Goal: Task Accomplishment & Management: Use online tool/utility

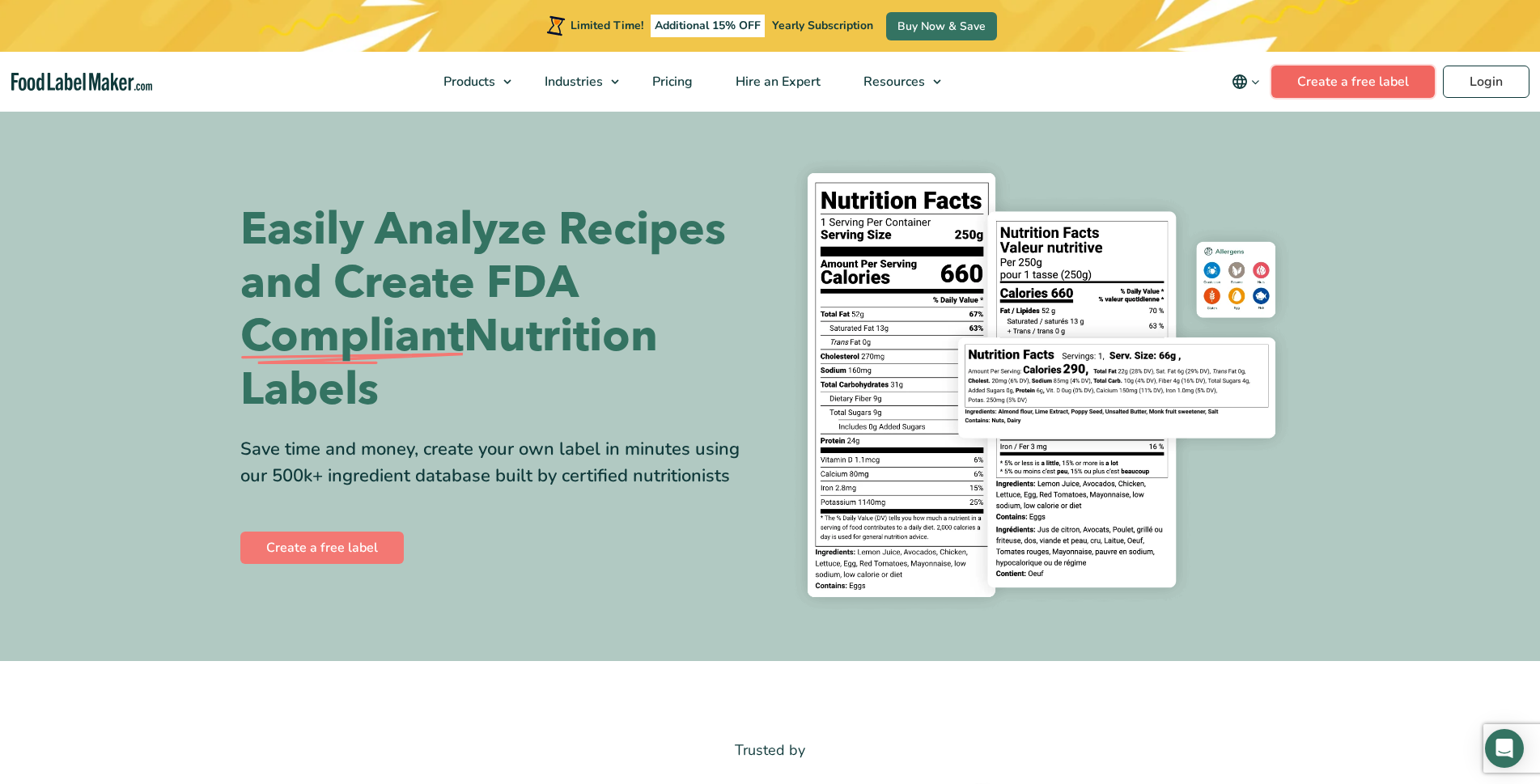
click at [1395, 90] on link "Create a free label" at bounding box center [1353, 81] width 164 height 32
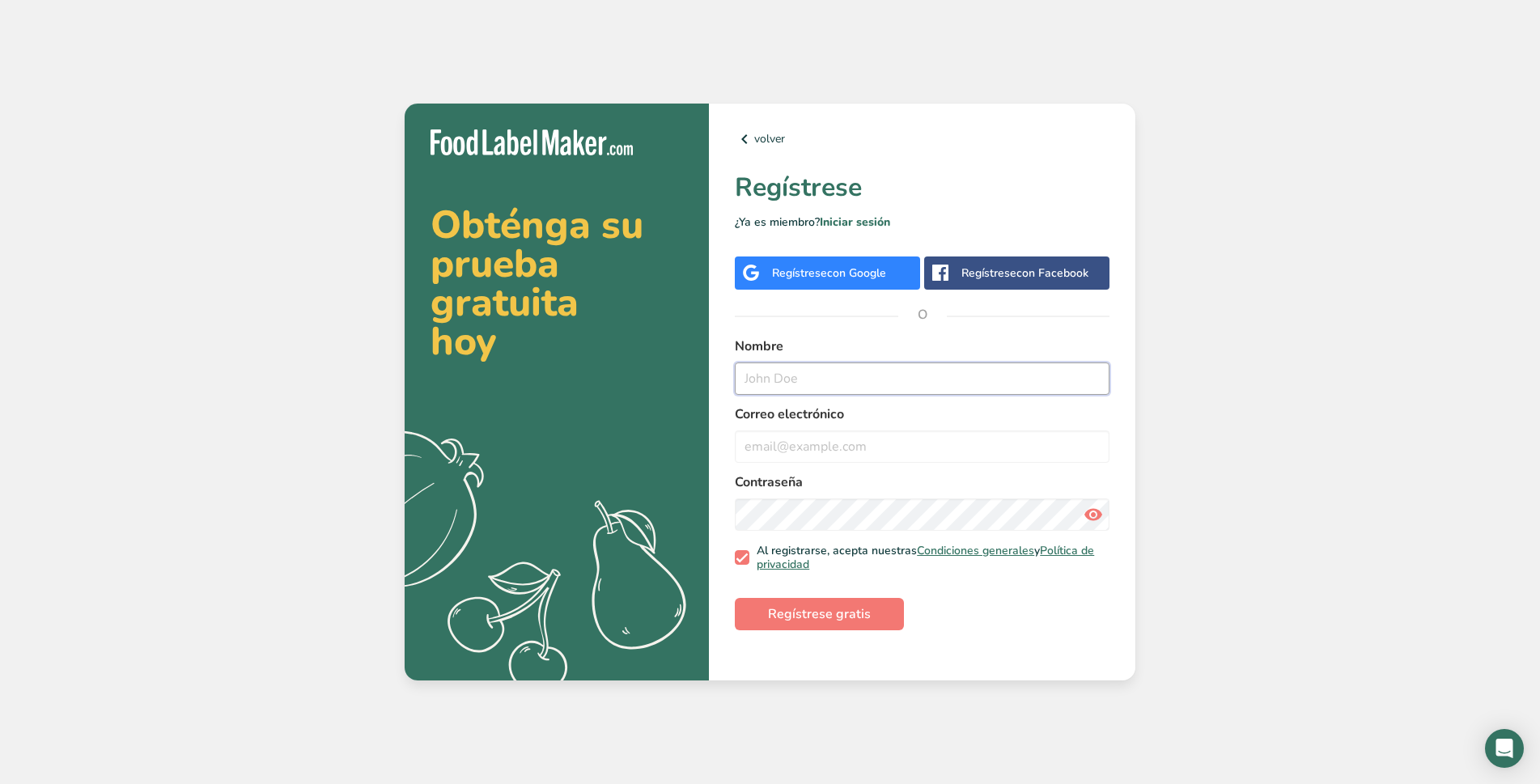
click at [967, 363] on input "text" at bounding box center [921, 378] width 375 height 32
type input "[PERSON_NAME]"
type input "m"
type input "[EMAIL_ADDRESS][DOMAIN_NAME]"
click at [1102, 509] on icon at bounding box center [1093, 514] width 19 height 29
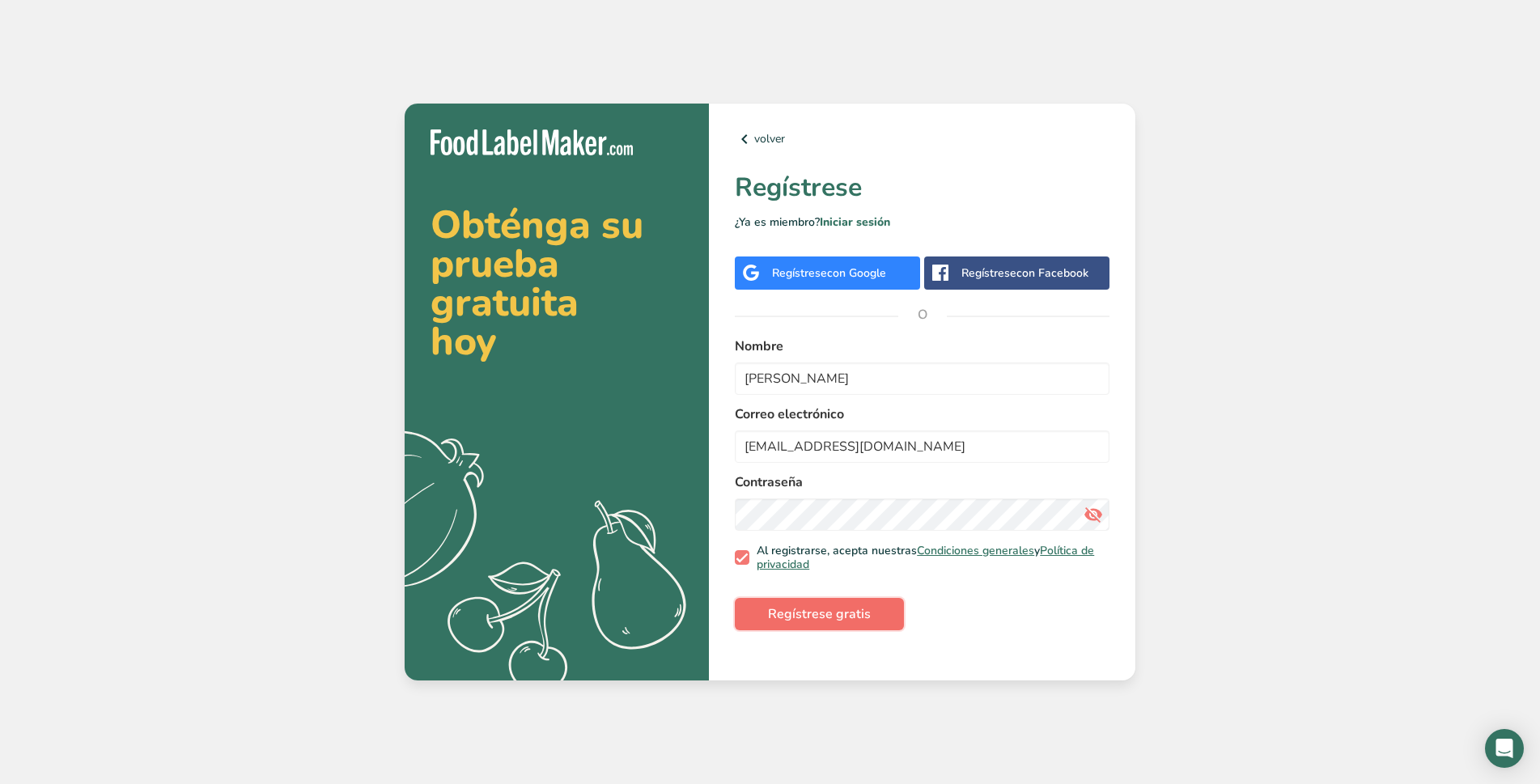
click at [857, 618] on span "Regístrese gratis" at bounding box center [819, 614] width 103 height 19
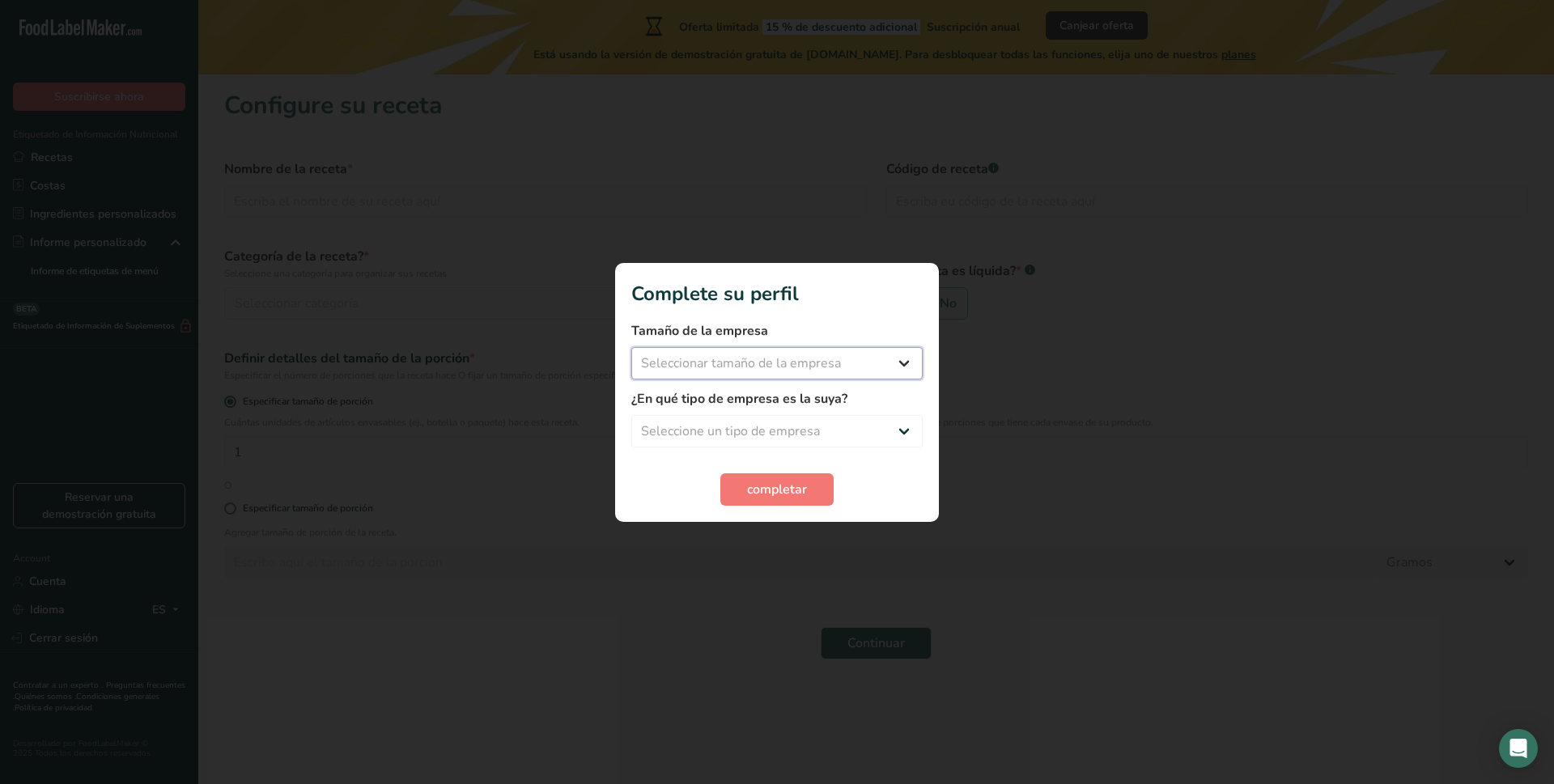
click at [896, 370] on select "Seleccionar tamaño de la empresa Menos de 10 empleados De 10 a 50 empleados De …" at bounding box center [777, 363] width 291 height 32
select select "1"
click at [632, 347] on select "Seleccionar tamaño de la empresa Menos de 10 empleados De 10 a 50 empleados De …" at bounding box center [777, 363] width 291 height 32
click at [726, 409] on div "¿En qué tipo de empresa es la suya? Seleccione un tipo de empresa Fabricante de…" at bounding box center [777, 418] width 291 height 58
click at [729, 428] on select "Seleccione un tipo de empresa Fabricante de alimentos envasados Restaurante y c…" at bounding box center [777, 431] width 291 height 32
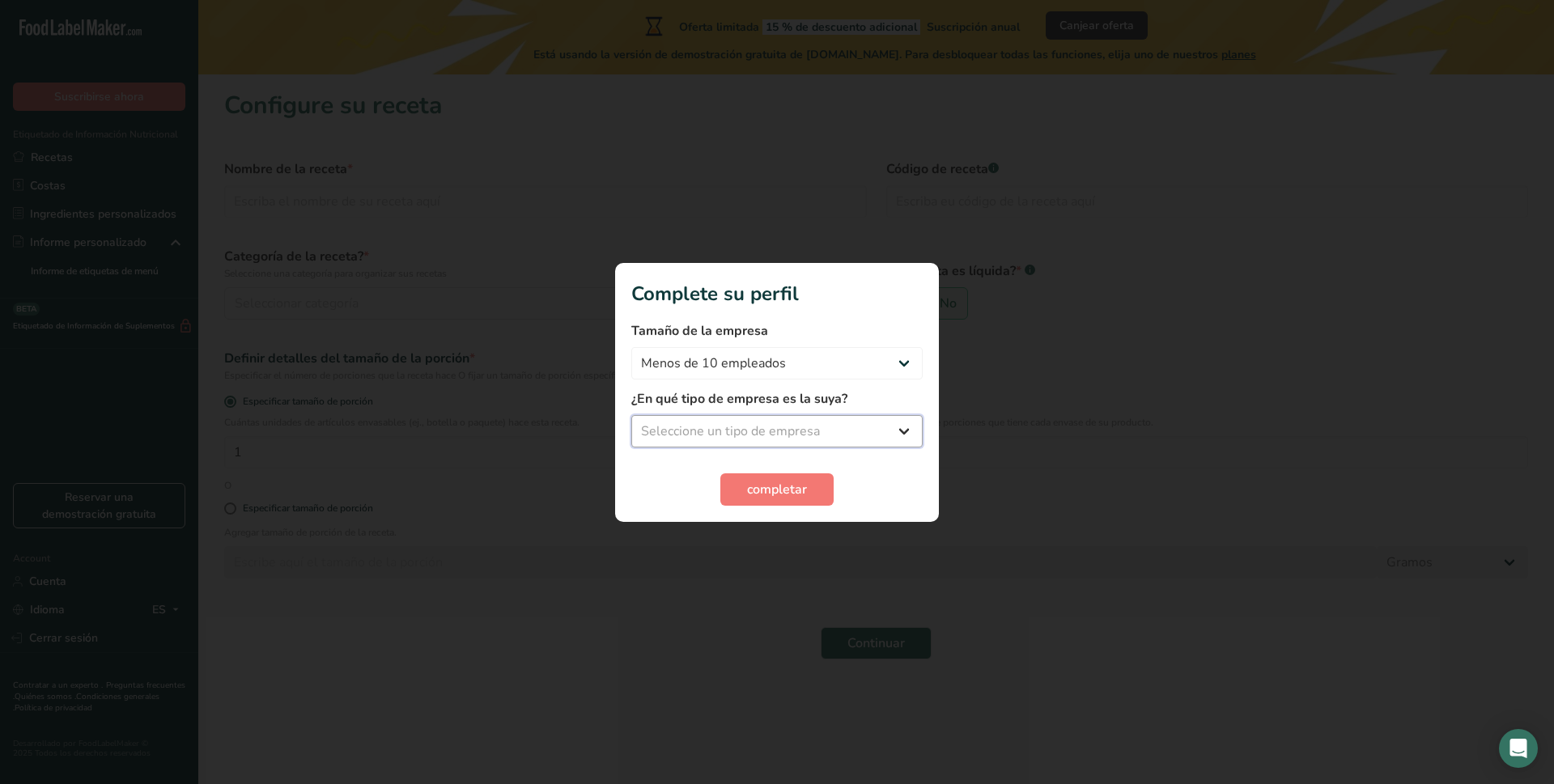
select select "1"
click at [632, 415] on select "Seleccione un tipo de empresa Fabricante de alimentos envasados Restaurante y c…" at bounding box center [777, 431] width 291 height 32
click at [761, 494] on span "completar" at bounding box center [776, 489] width 60 height 19
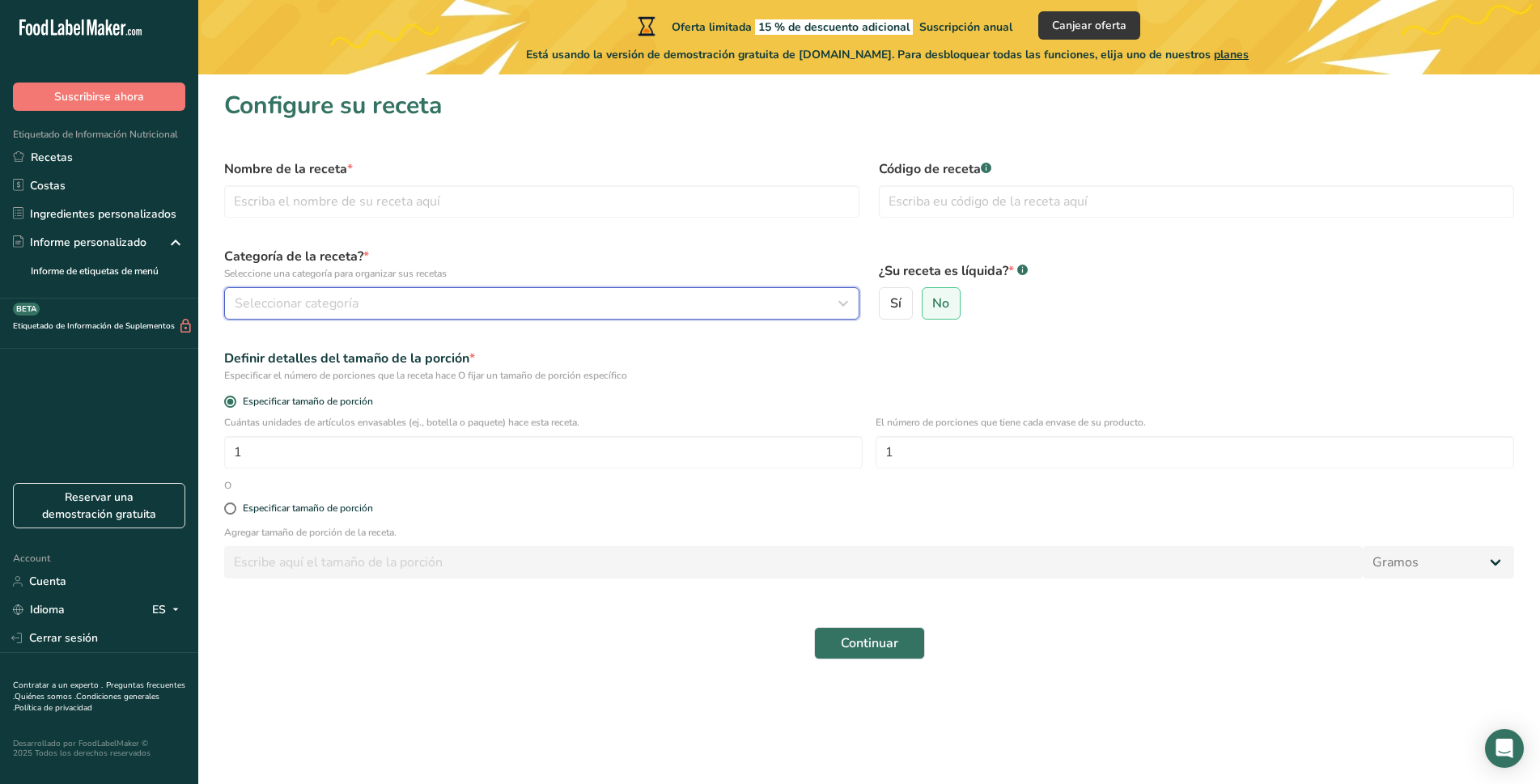
click at [479, 298] on div "Seleccionar categoría" at bounding box center [537, 303] width 605 height 19
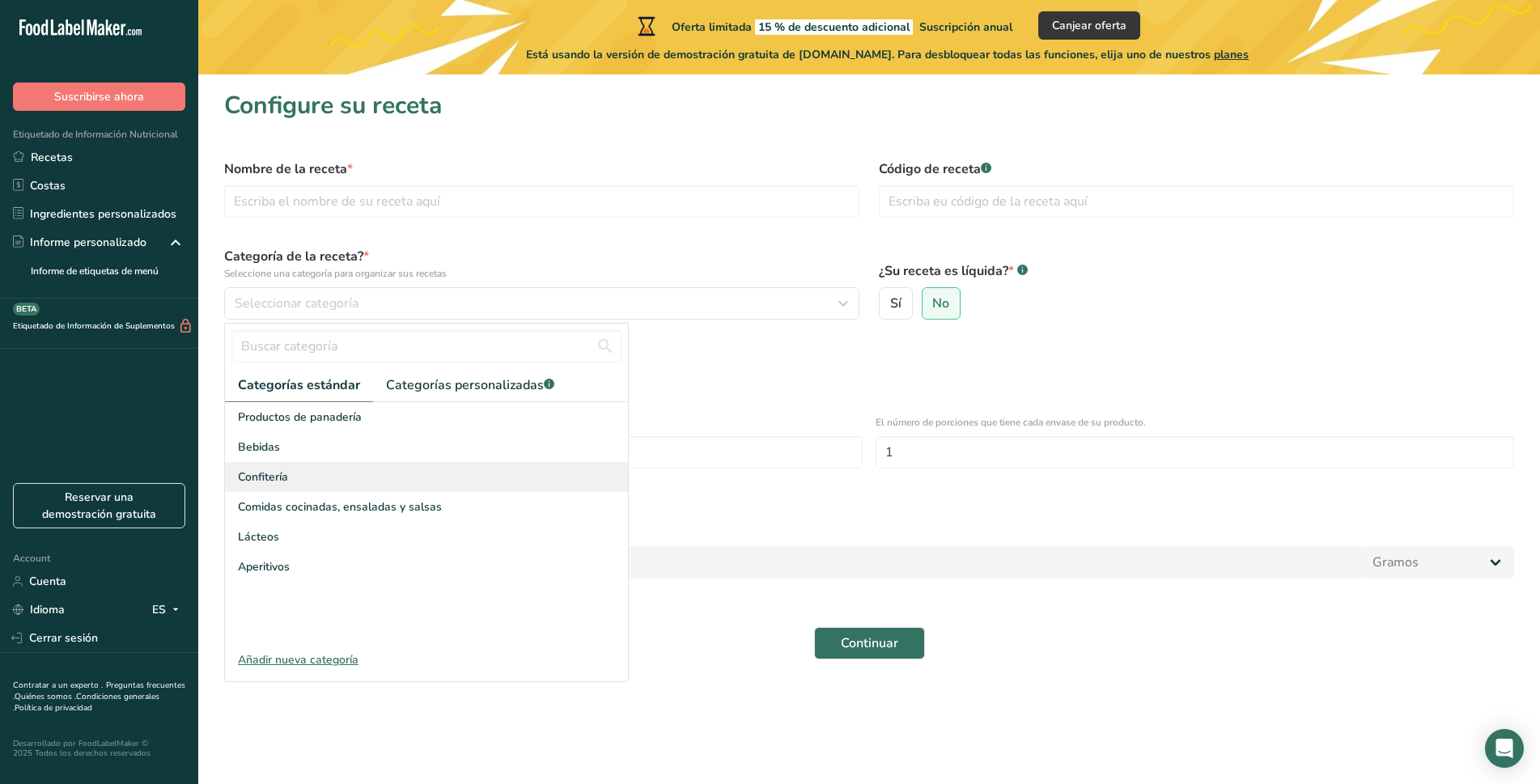
click at [243, 477] on span "Confitería" at bounding box center [262, 477] width 51 height 17
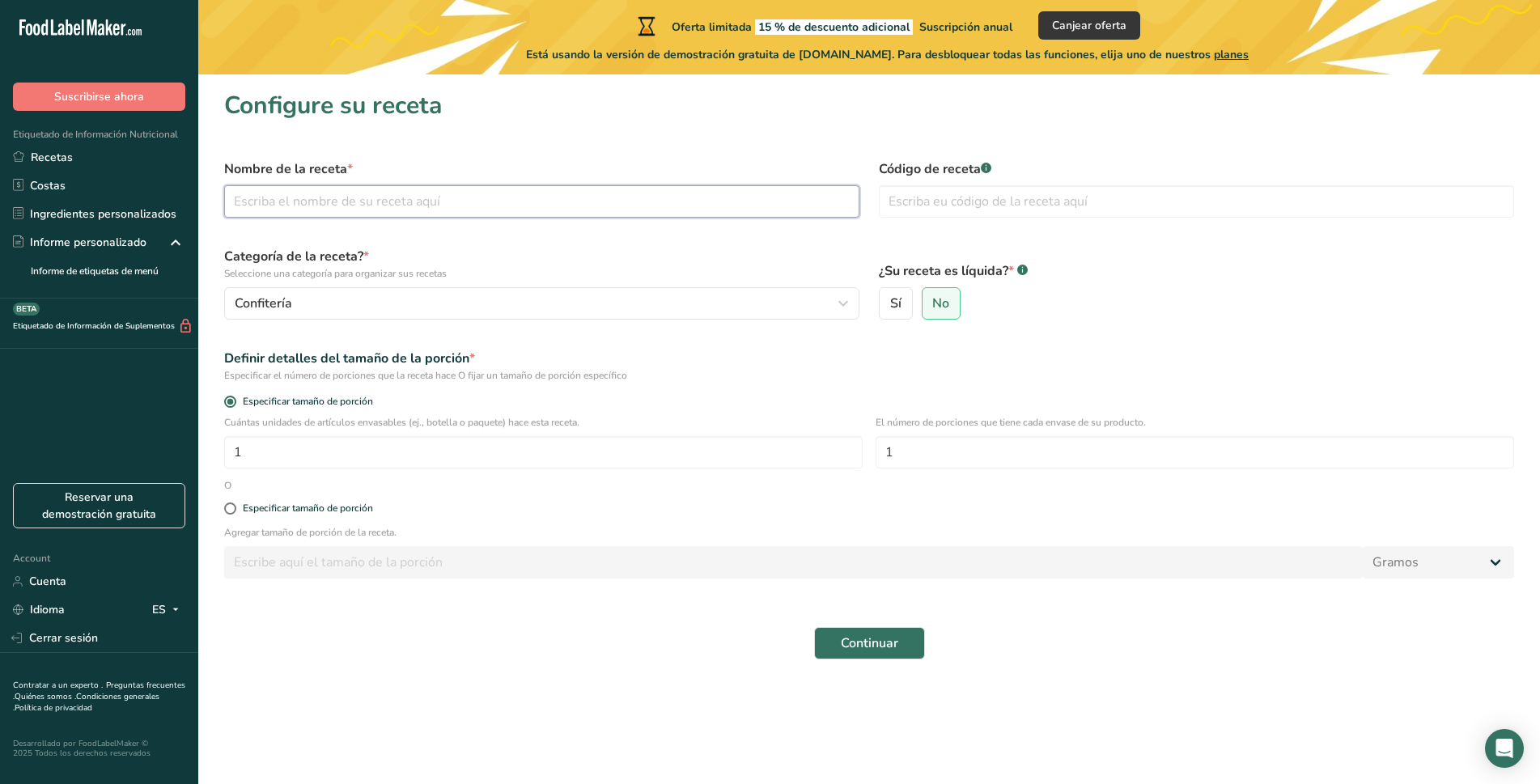
click at [353, 208] on input "text" at bounding box center [542, 201] width 635 height 32
type input "TAQUERITO QUESO FUSION"
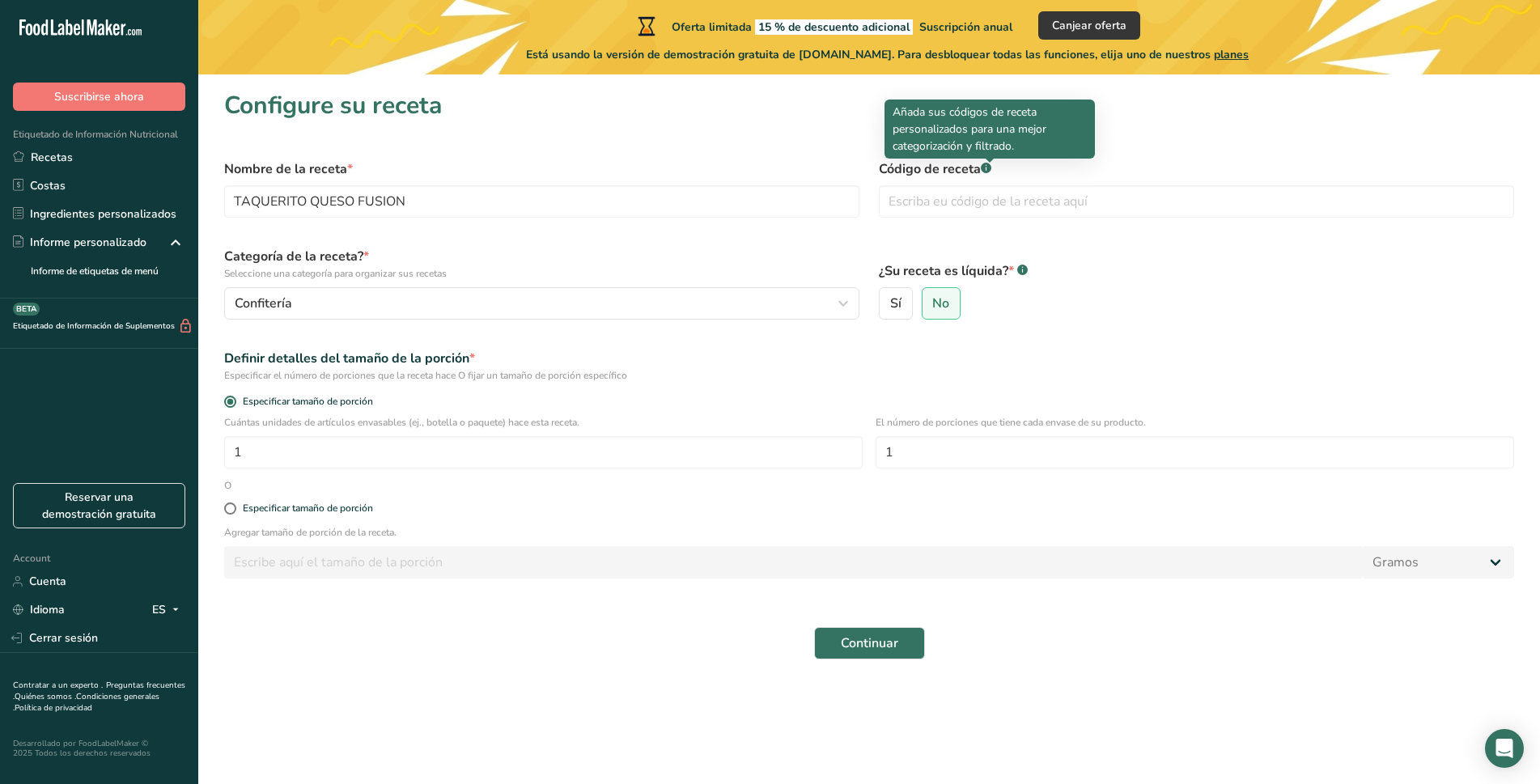
click at [992, 164] on div at bounding box center [990, 162] width 8 height 8
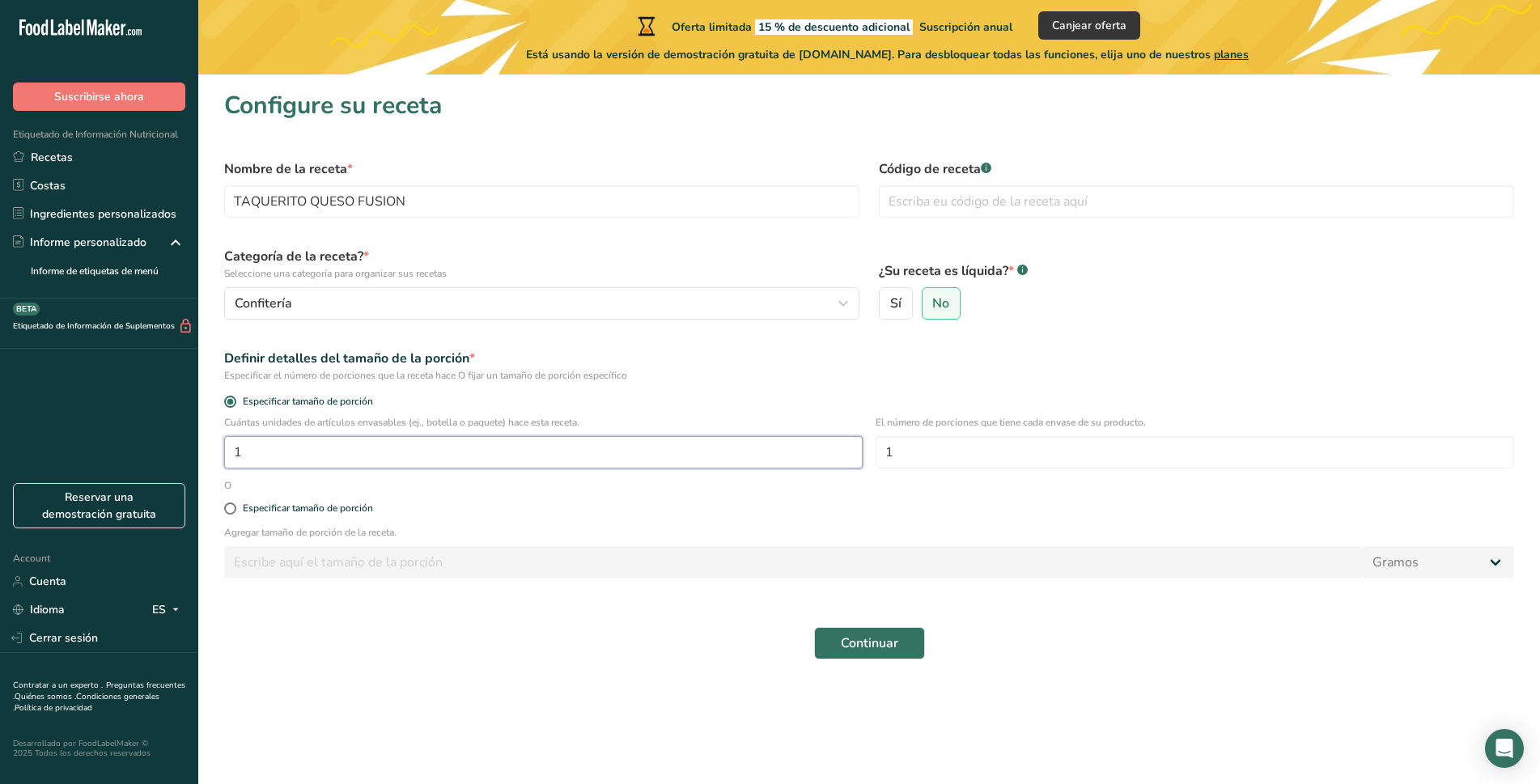
click at [428, 463] on input "1" at bounding box center [544, 452] width 639 height 32
type input "1"
click at [361, 462] on input "5" at bounding box center [544, 452] width 639 height 32
drag, startPoint x: 468, startPoint y: 460, endPoint x: 253, endPoint y: 472, distance: 215.3
click at [261, 470] on div "Cuántas unidades de artículos envasables (ej., botella o paquete) hace esta rec…" at bounding box center [869, 446] width 1309 height 63
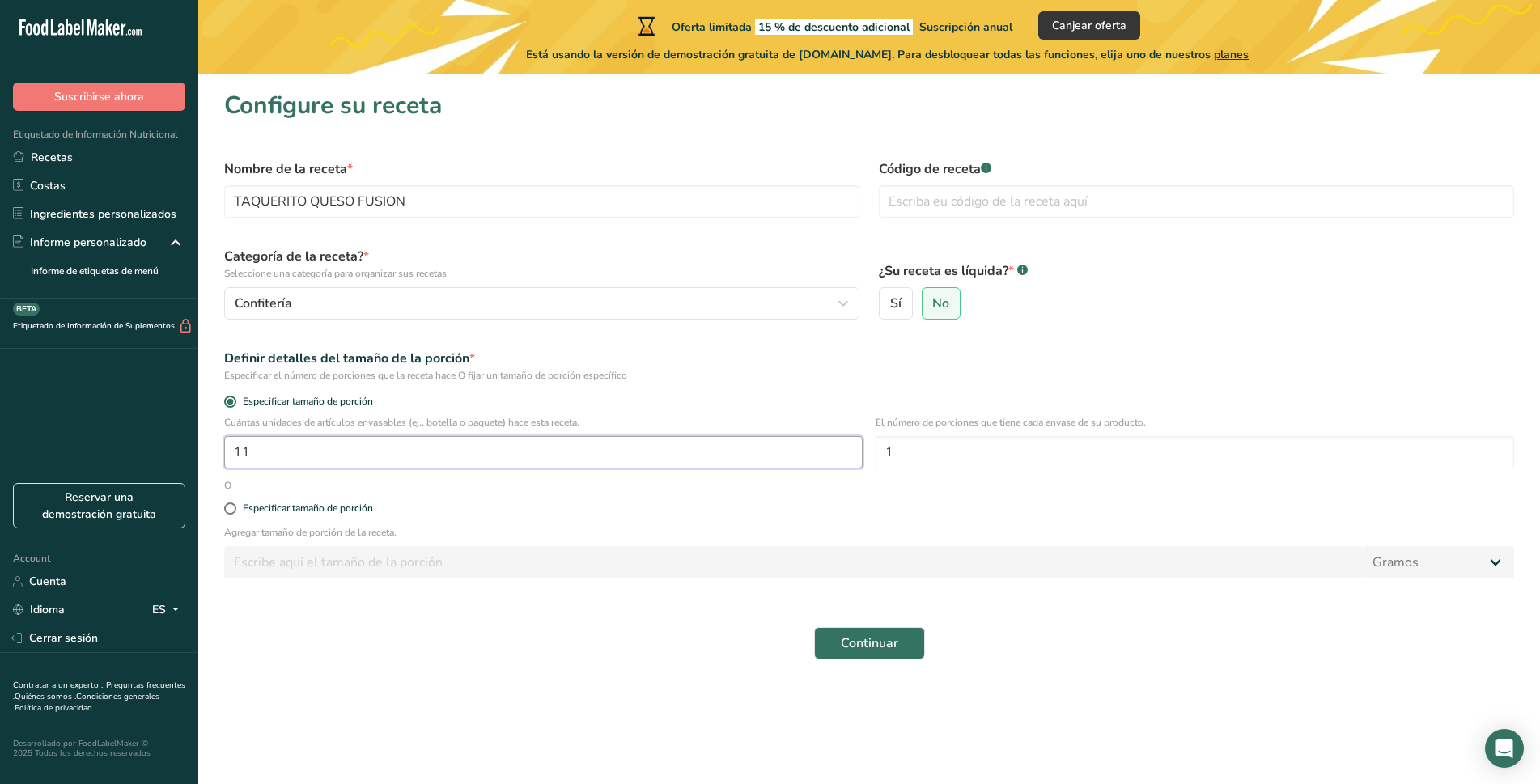
type input "11"
type input "5"
click at [240, 512] on span "Especificar tamaño de porción" at bounding box center [305, 508] width 137 height 12
click at [235, 512] on input "Especificar tamaño de porción" at bounding box center [229, 508] width 10 height 10
radio input "true"
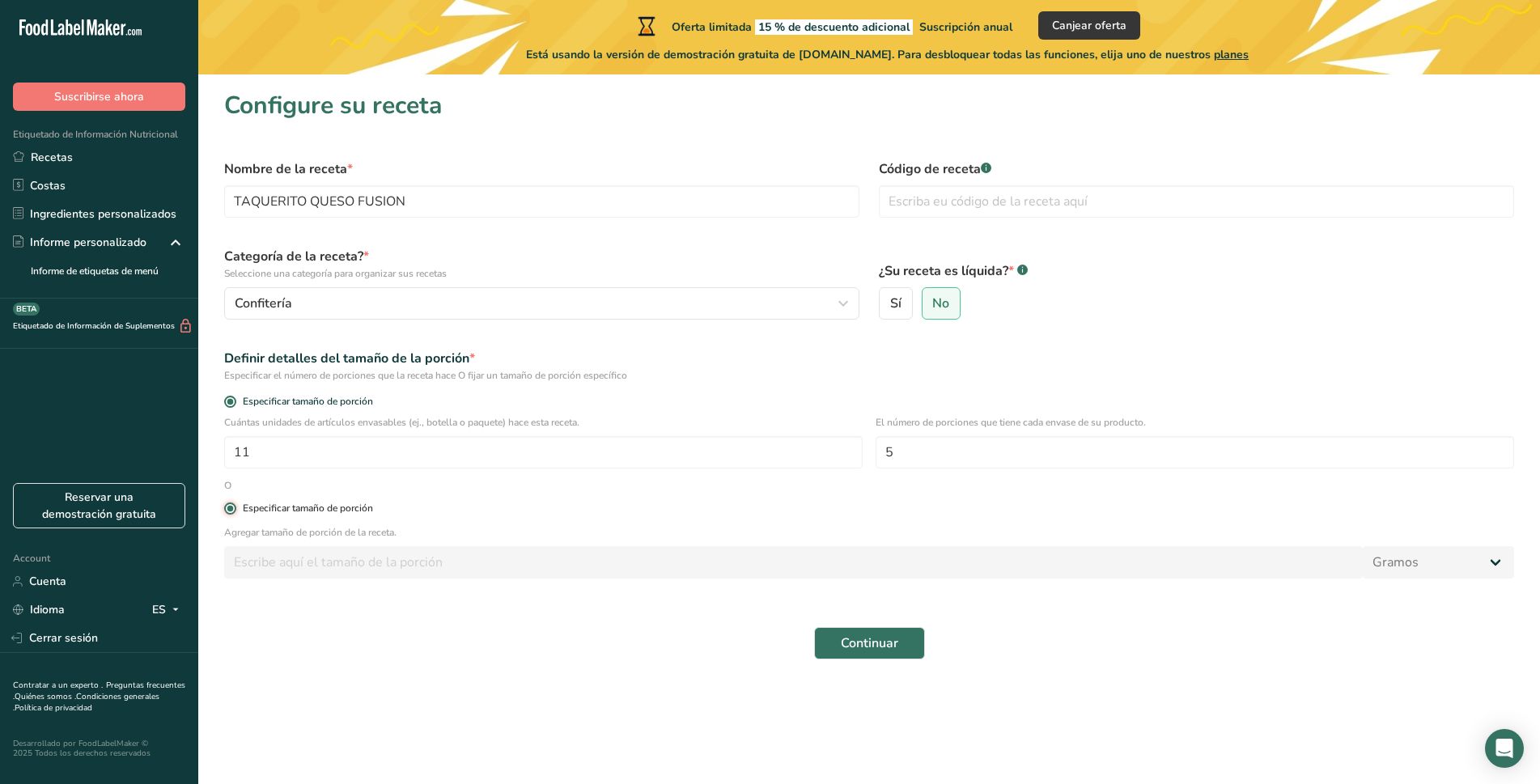
radio input "false"
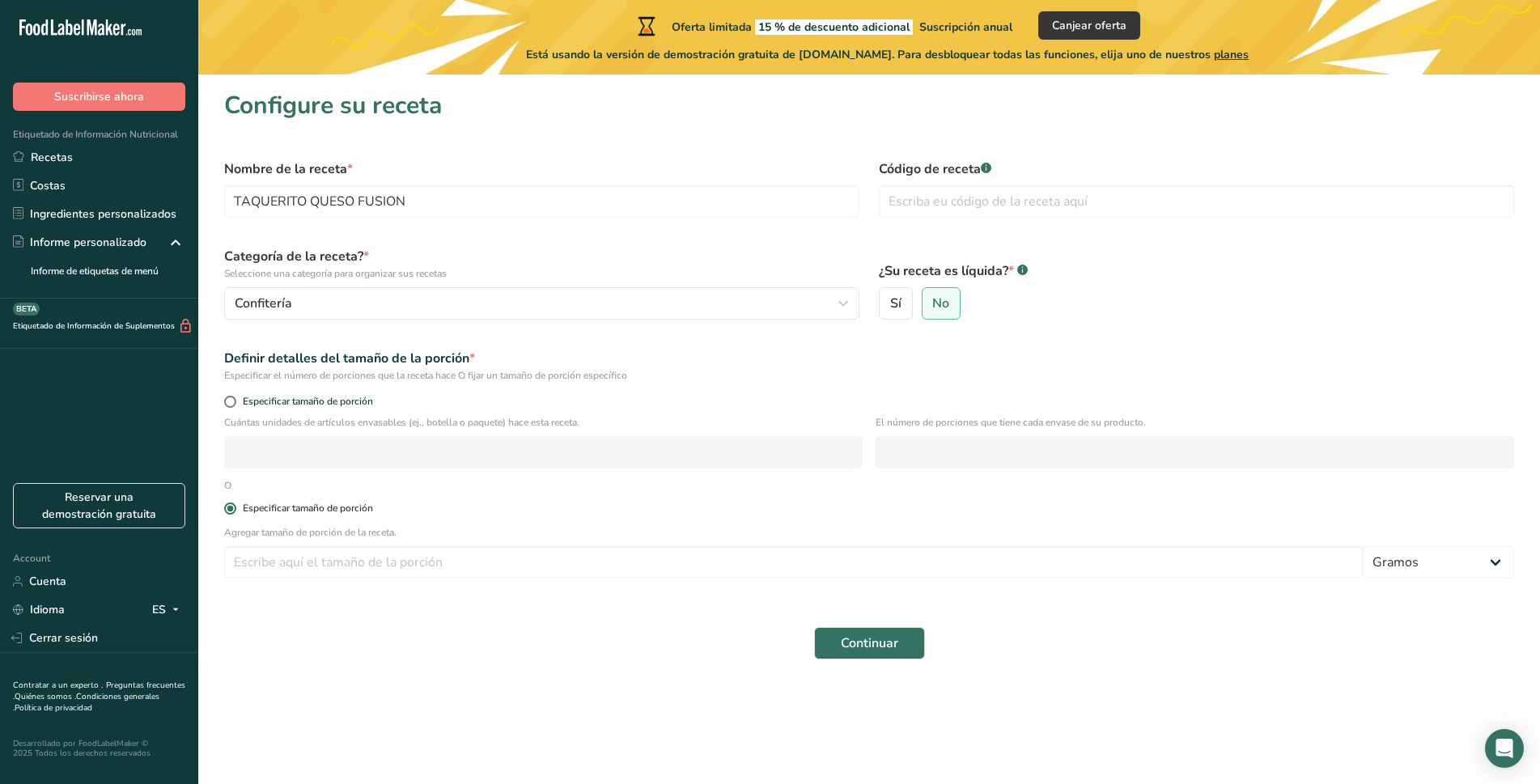
click at [237, 512] on span "Especificar tamaño de porción" at bounding box center [305, 508] width 137 height 12
click at [235, 512] on input "Especificar tamaño de porción" at bounding box center [229, 508] width 10 height 10
click at [522, 558] on input "number" at bounding box center [793, 561] width 1139 height 32
type input "28"
click at [840, 657] on button "Continuar" at bounding box center [869, 642] width 110 height 32
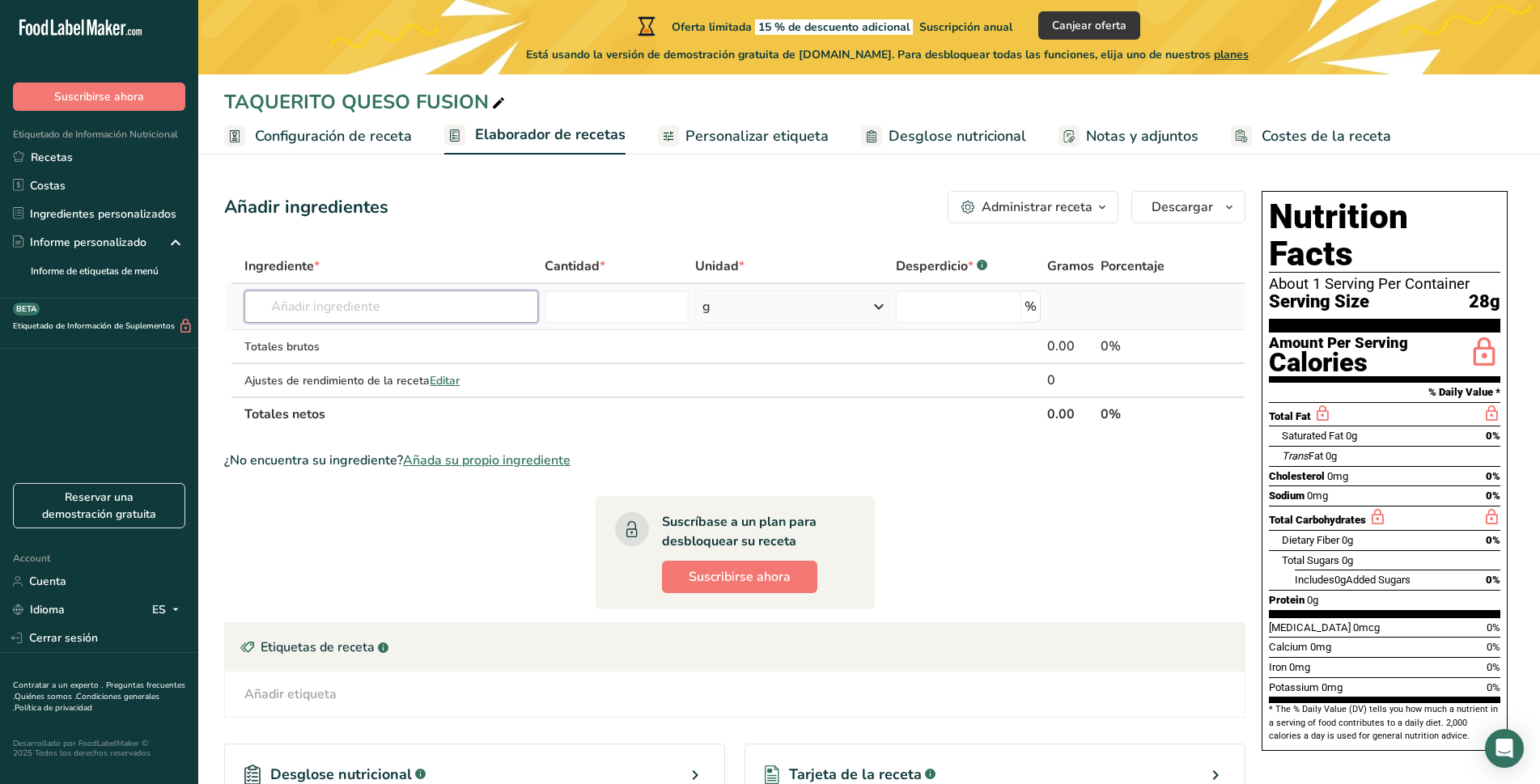
click at [446, 306] on input "text" at bounding box center [390, 306] width 294 height 32
type input "O"
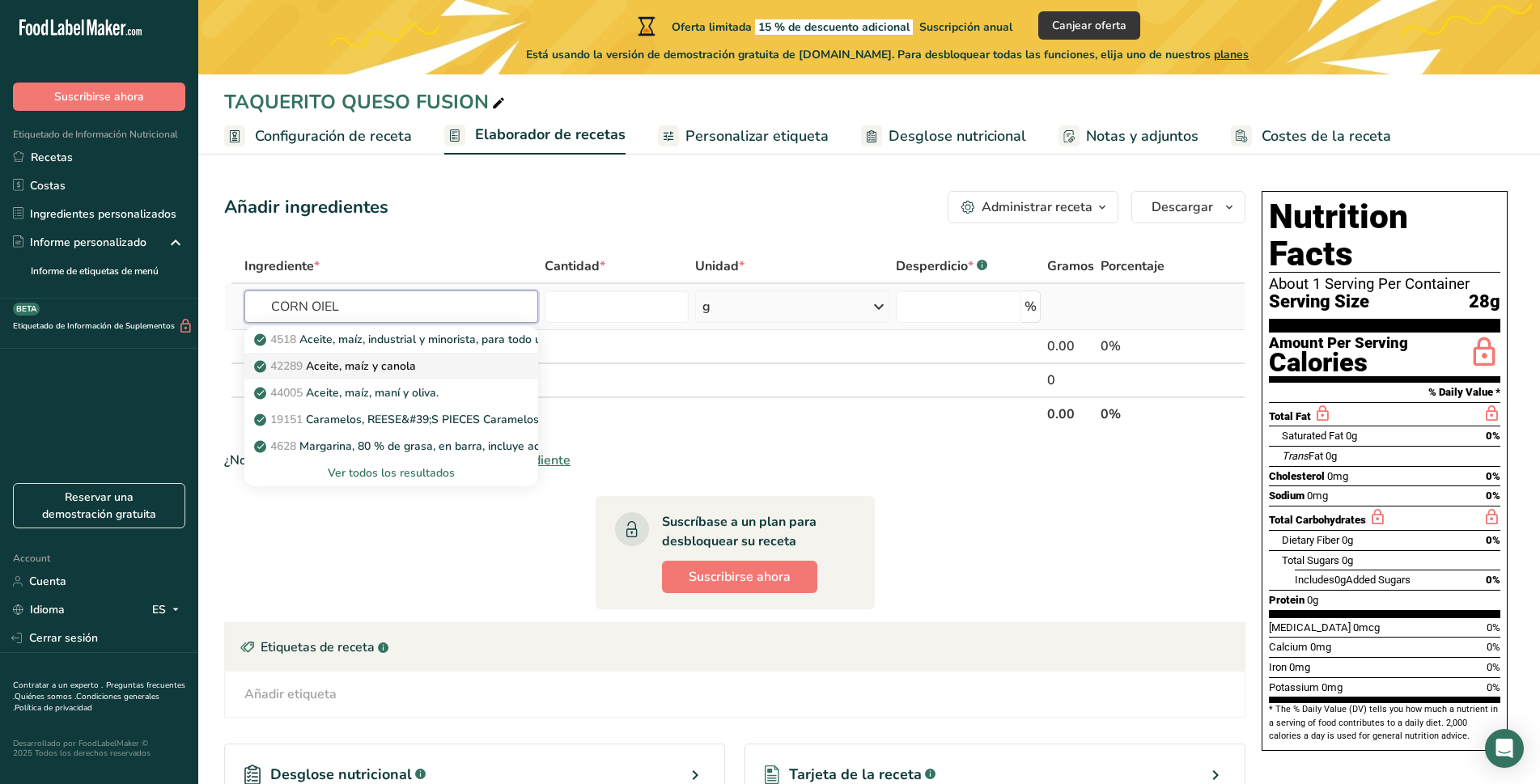
type input "CORN OIEL"
click at [400, 366] on p "42289 Aceite, maíz y canola" at bounding box center [337, 366] width 158 height 17
type input "Oil, corn and canola"
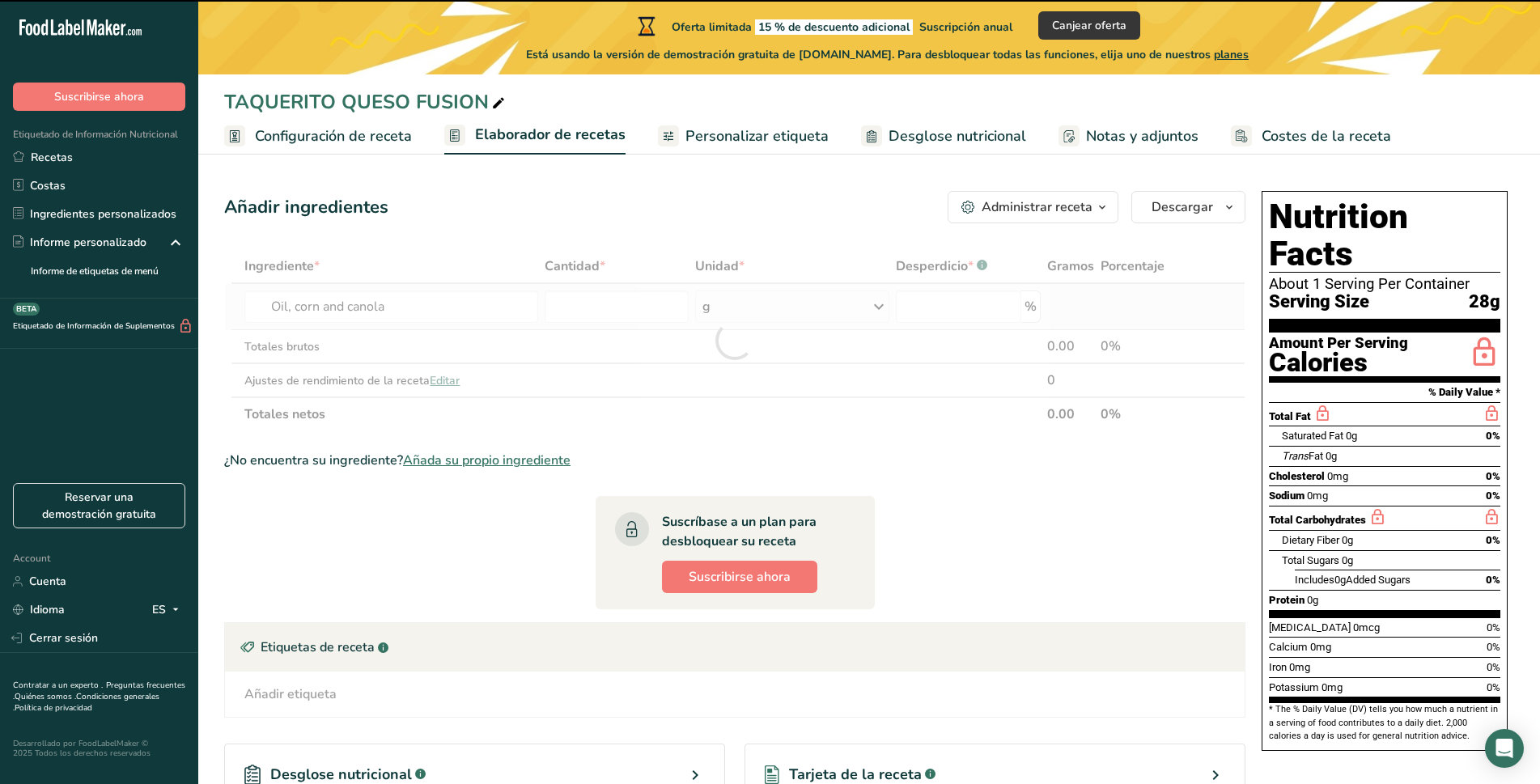
type input "0"
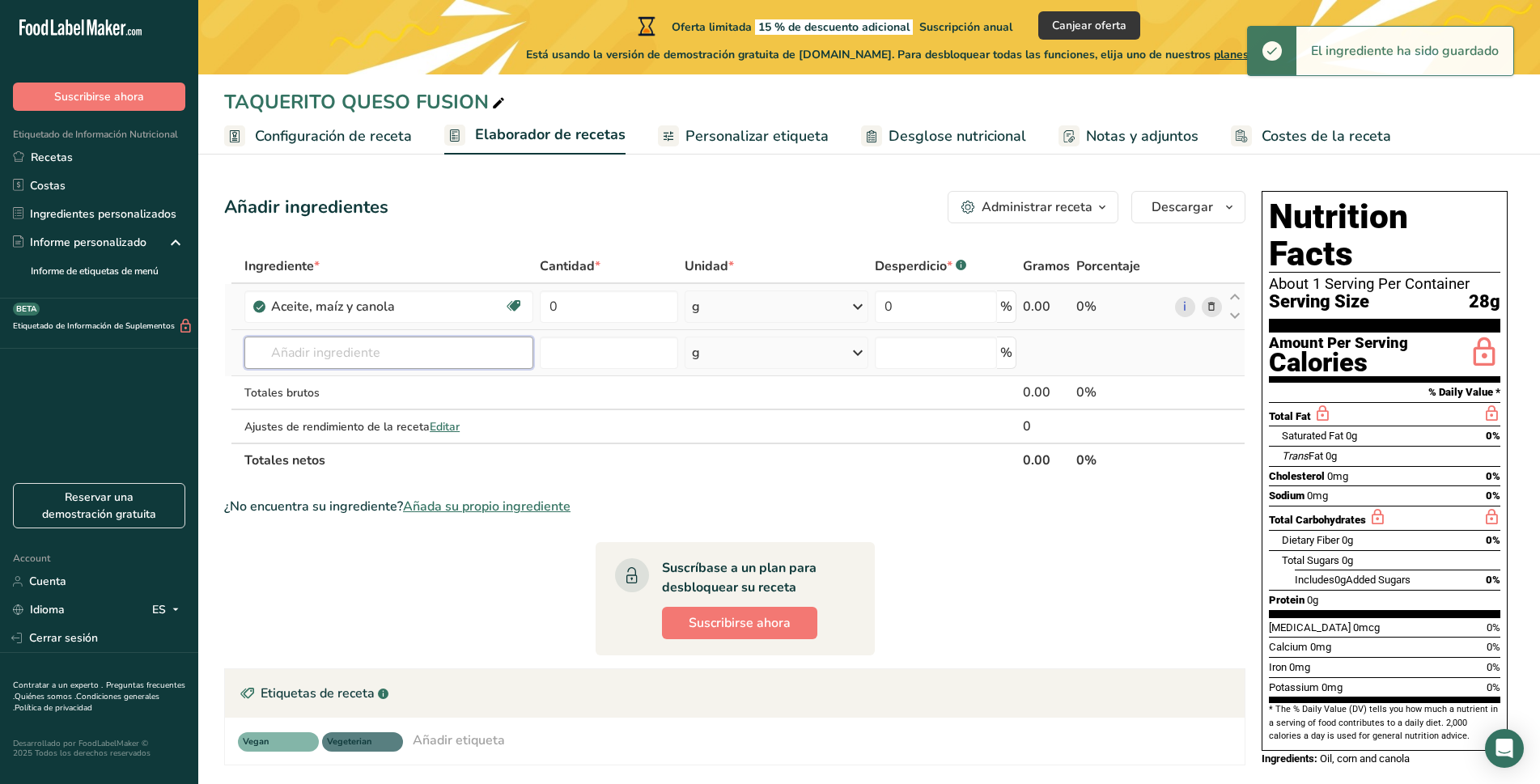
click at [400, 360] on input "text" at bounding box center [388, 352] width 288 height 32
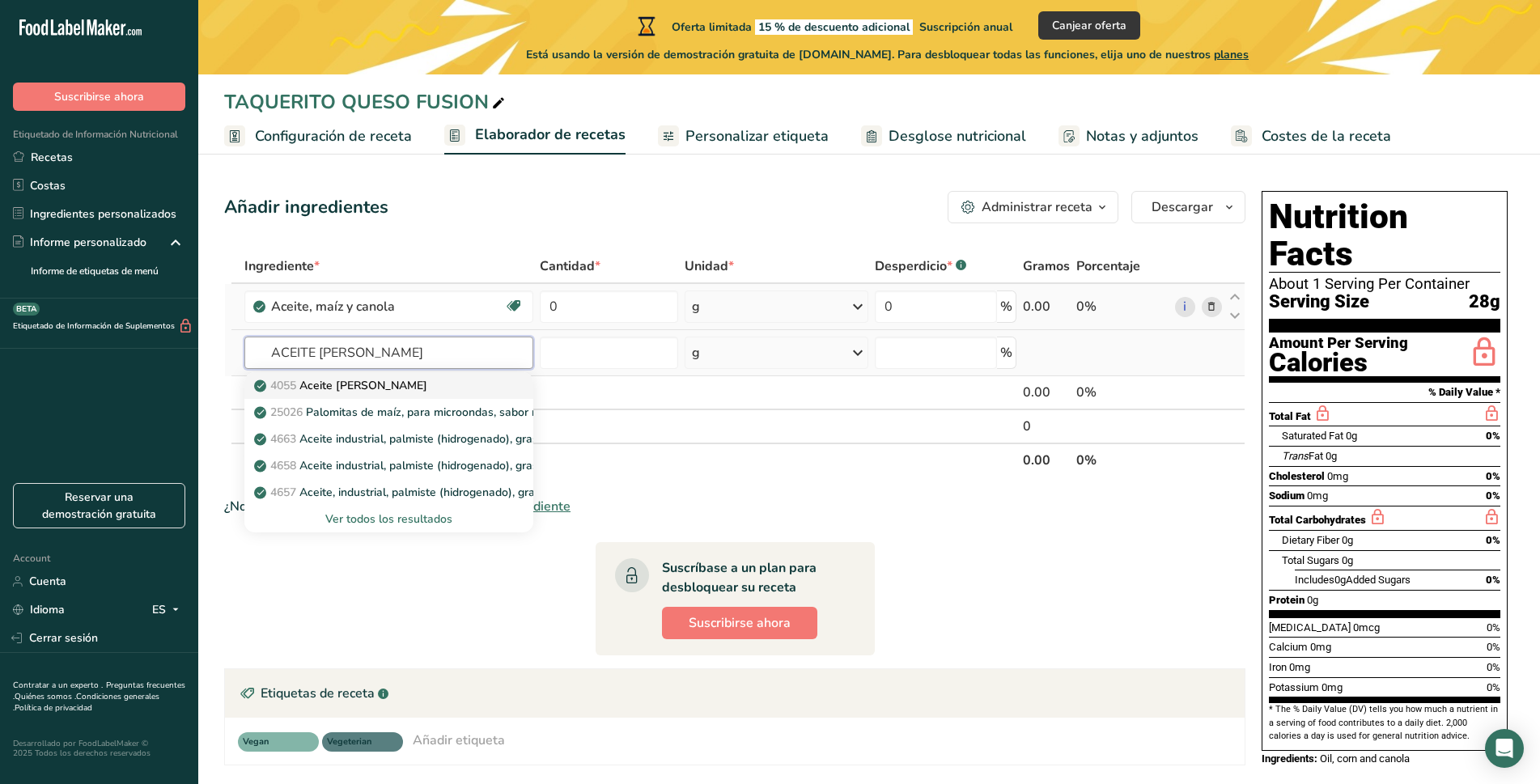
type input "ACEITE DE PALMA"
click at [385, 381] on p "4055 Aceite de palma" at bounding box center [342, 386] width 170 height 17
type input "Oil, palm"
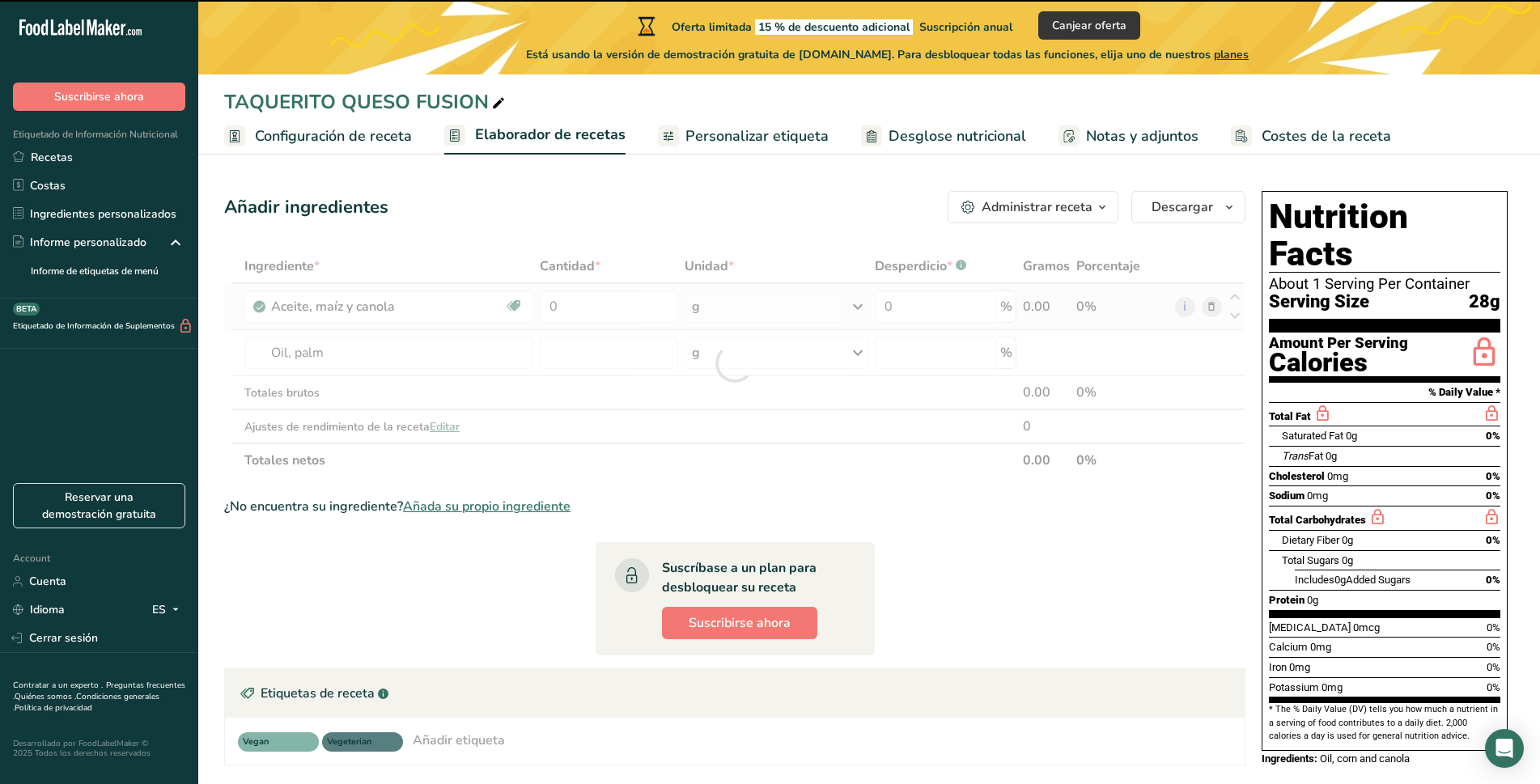
type input "0"
